Goal: Book appointment/travel/reservation

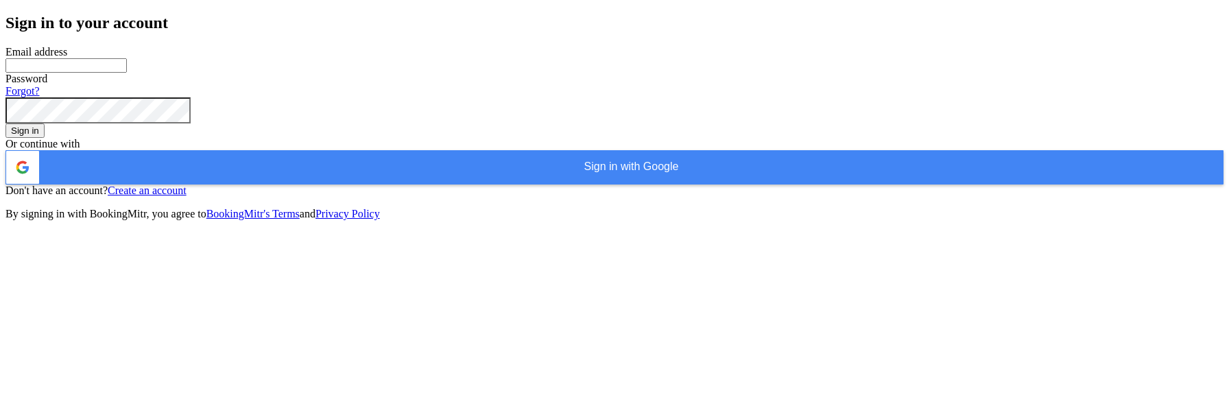
click at [127, 73] on input "WhatsApp Phone Number" at bounding box center [65, 65] width 121 height 14
type input "rakeshg321@yahoo.com"
click at [45, 138] on button "Sign in" at bounding box center [24, 130] width 39 height 14
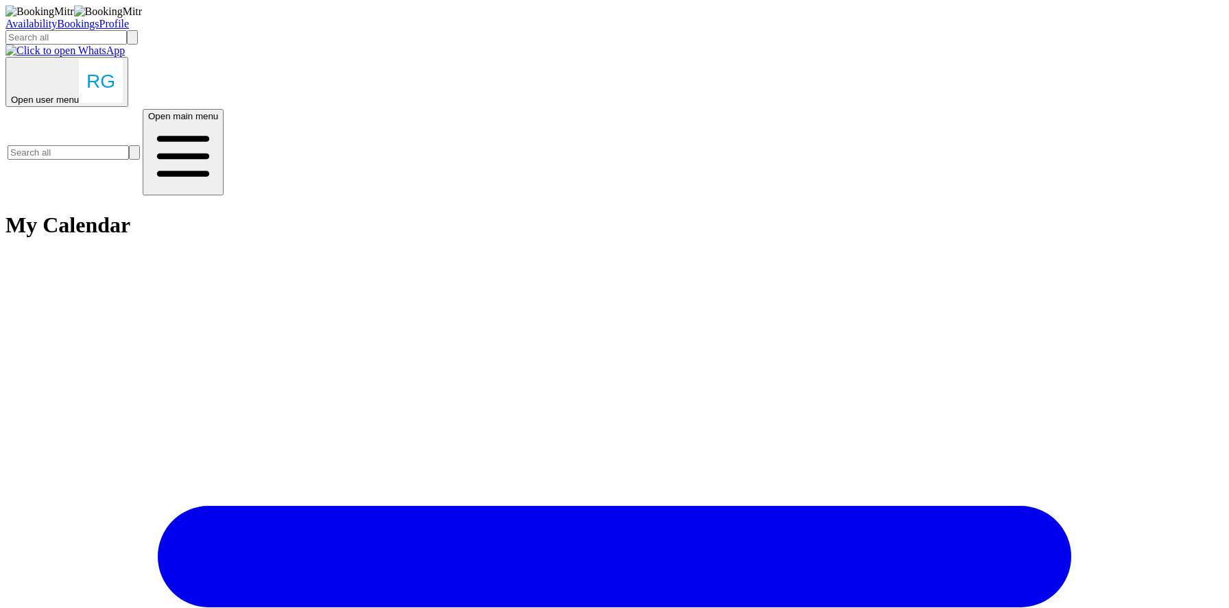
click at [130, 25] on link "Profile" at bounding box center [114, 24] width 30 height 12
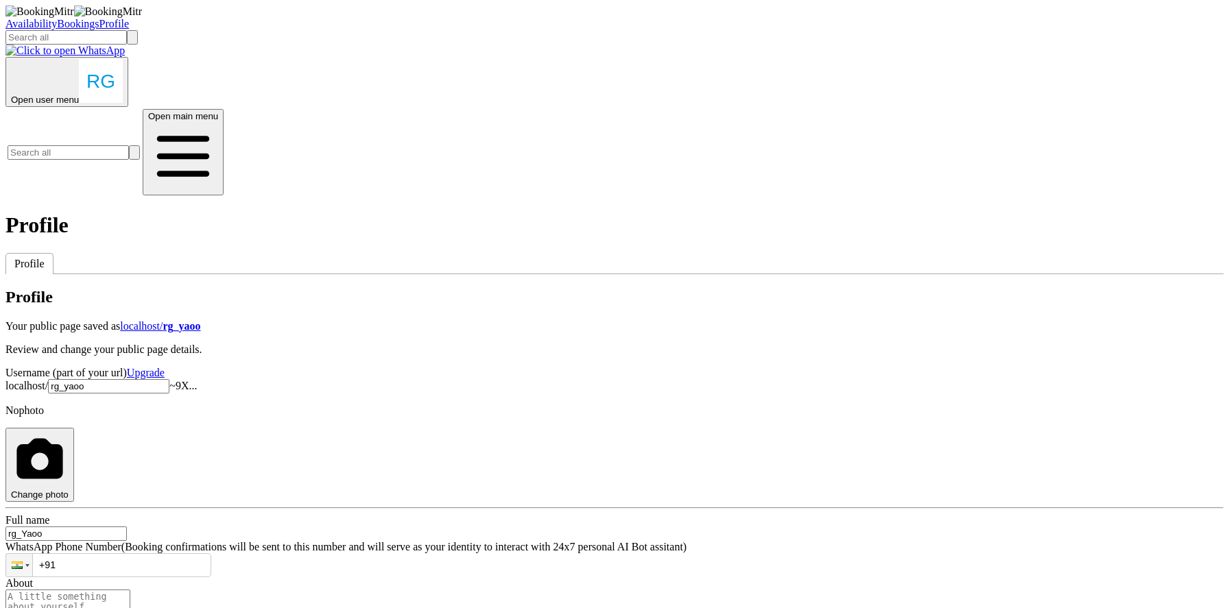
click at [99, 26] on link "Bookings" at bounding box center [78, 24] width 42 height 12
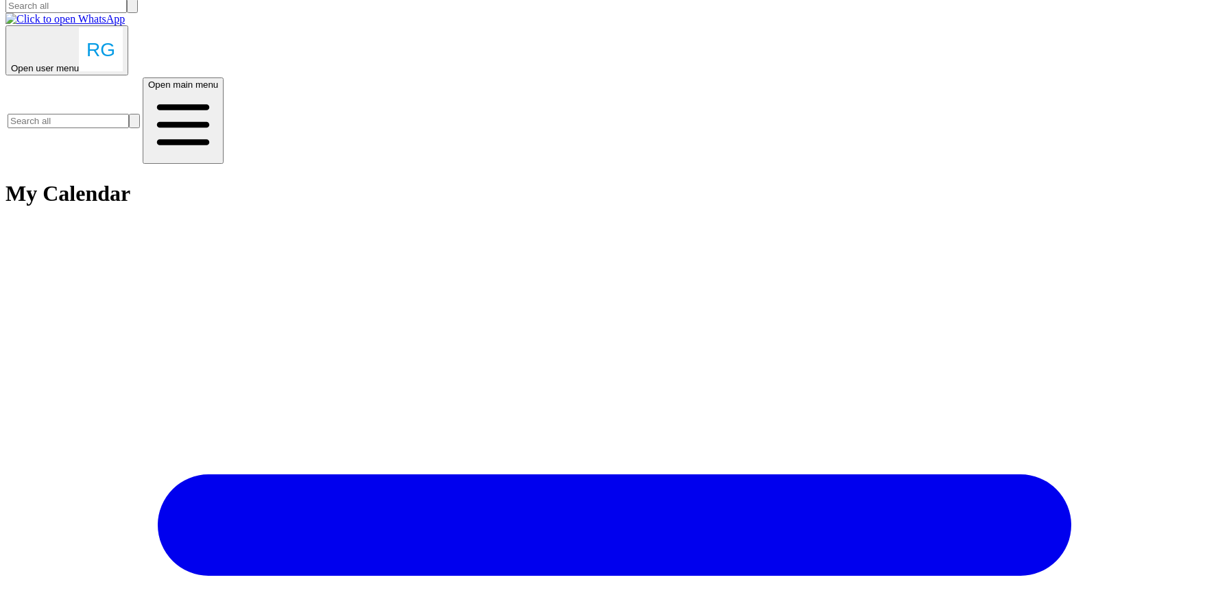
scroll to position [0, 603]
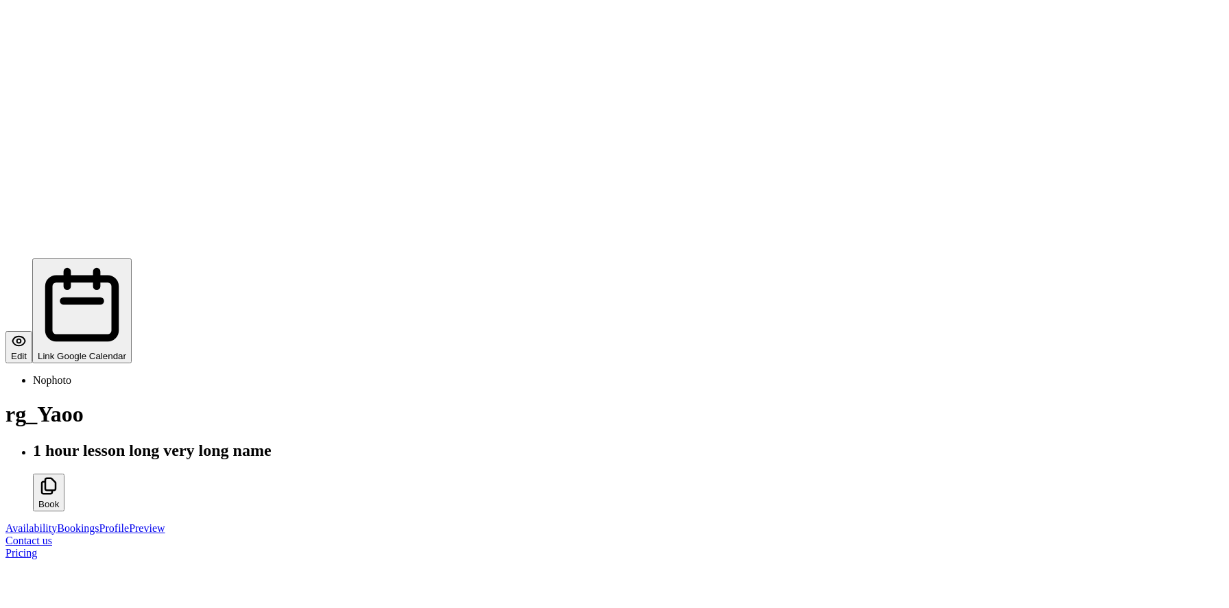
click at [64, 403] on button "Book" at bounding box center [49, 492] width 32 height 37
